Goal: Task Accomplishment & Management: Manage account settings

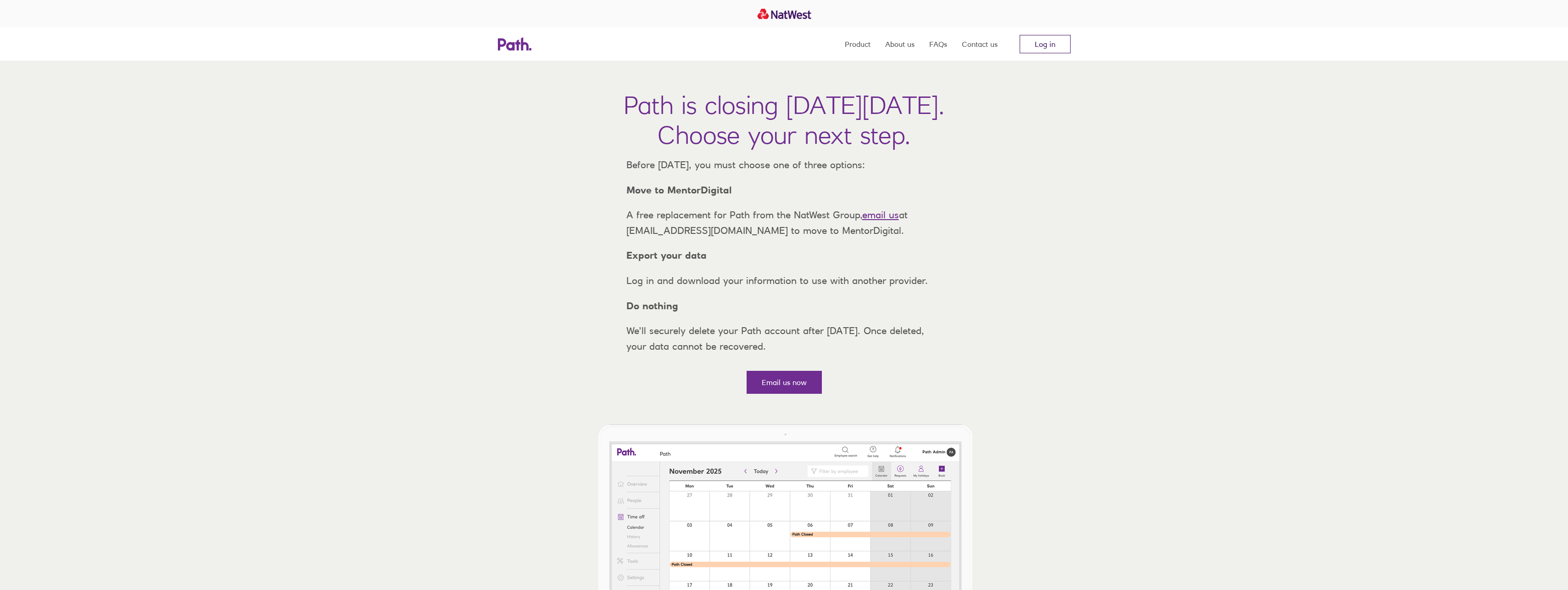
click at [1044, 45] on link "Log in" at bounding box center [1045, 44] width 51 height 18
click at [1051, 41] on link "Log in" at bounding box center [1045, 44] width 51 height 18
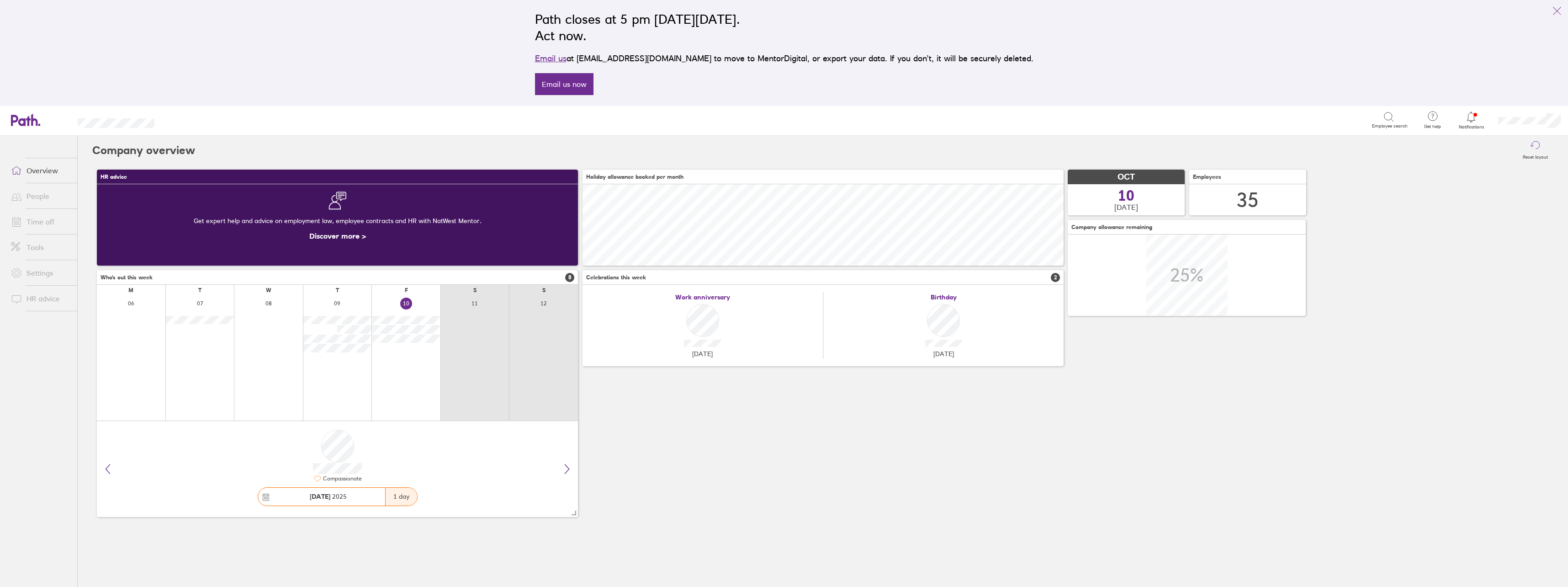
scroll to position [82, 481]
click at [36, 215] on link "Time off" at bounding box center [40, 221] width 73 height 18
